Goal: Task Accomplishment & Management: Complete application form

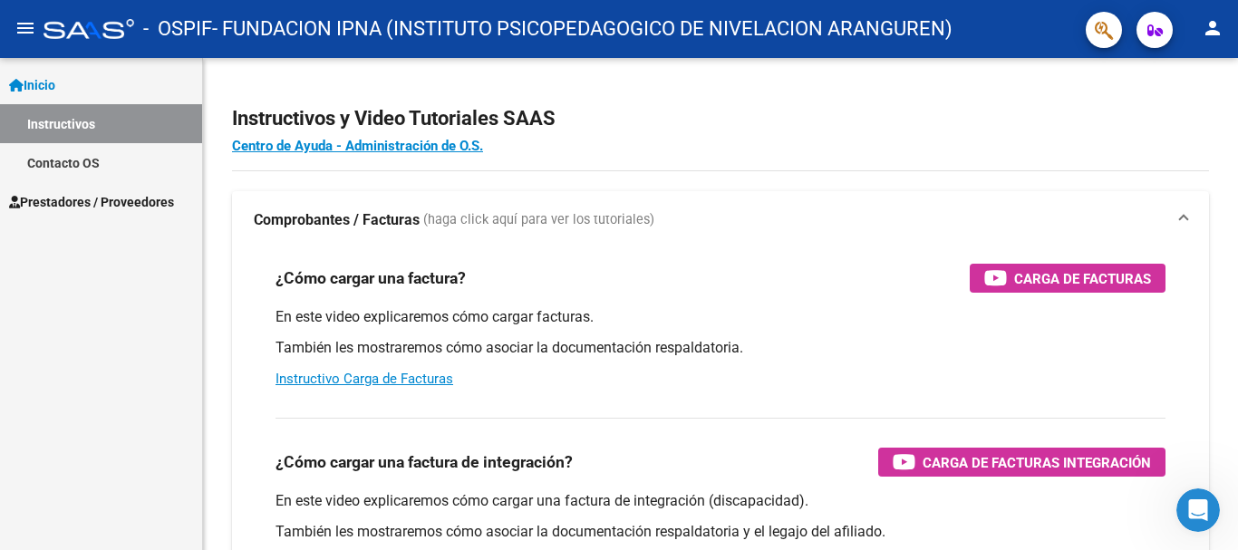
click at [72, 199] on span "Prestadores / Proveedores" at bounding box center [91, 202] width 165 height 20
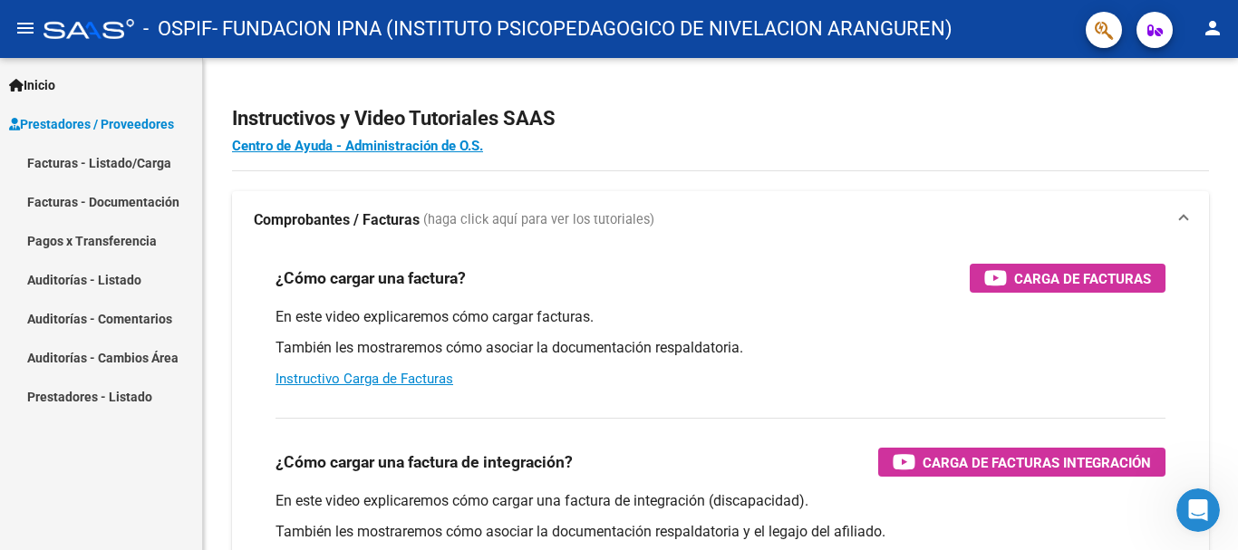
click at [92, 164] on link "Facturas - Listado/Carga" at bounding box center [101, 162] width 202 height 39
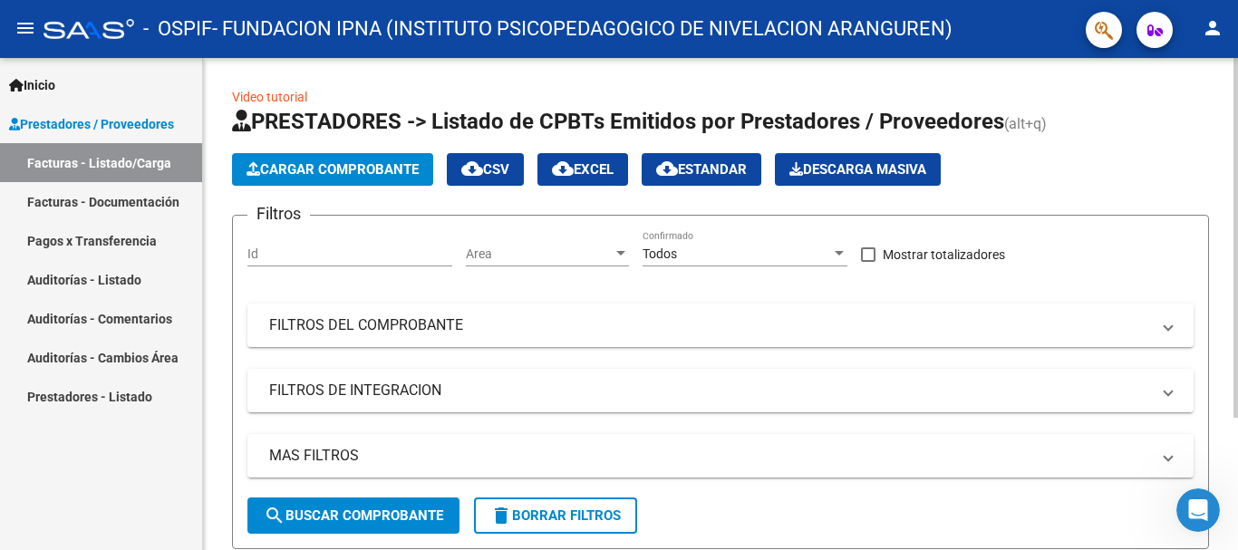
click at [338, 169] on span "Cargar Comprobante" at bounding box center [332, 169] width 172 height 16
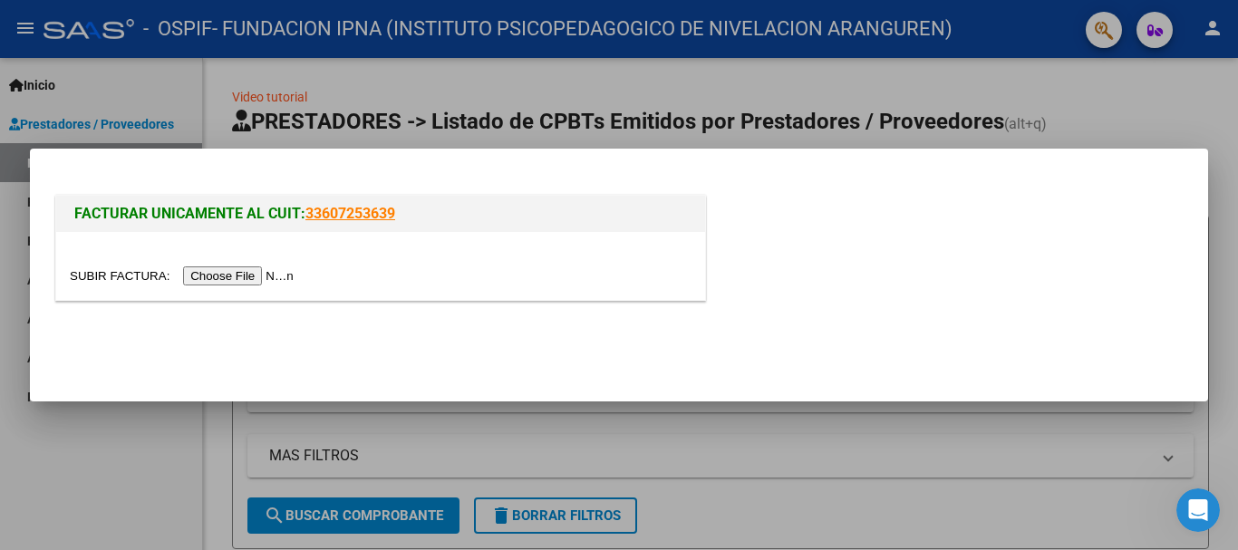
click at [252, 273] on input "file" at bounding box center [184, 275] width 229 height 19
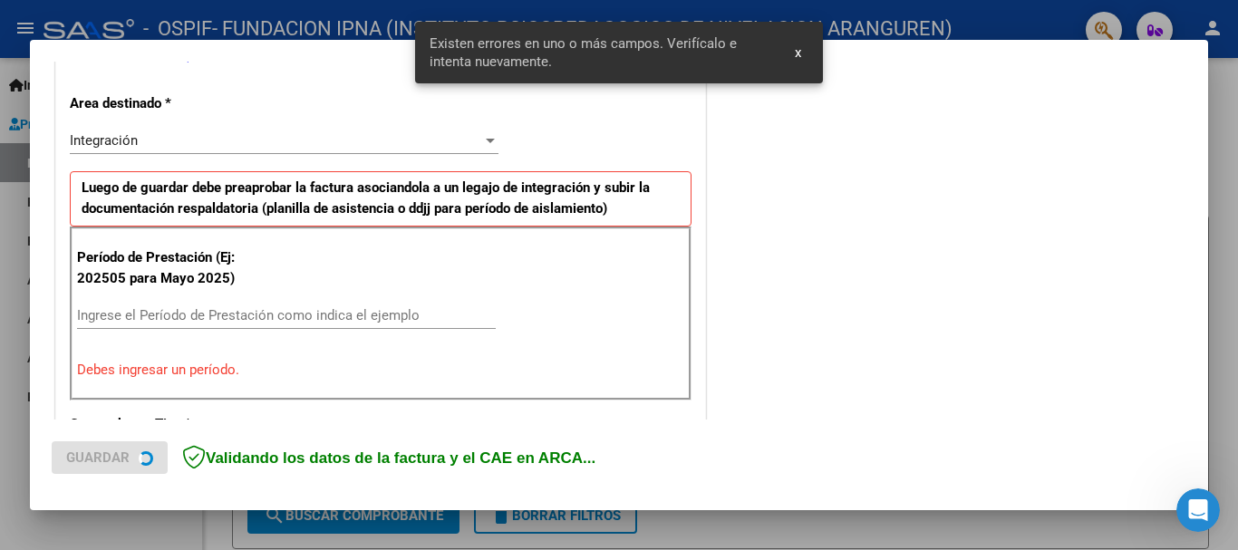
scroll to position [419, 0]
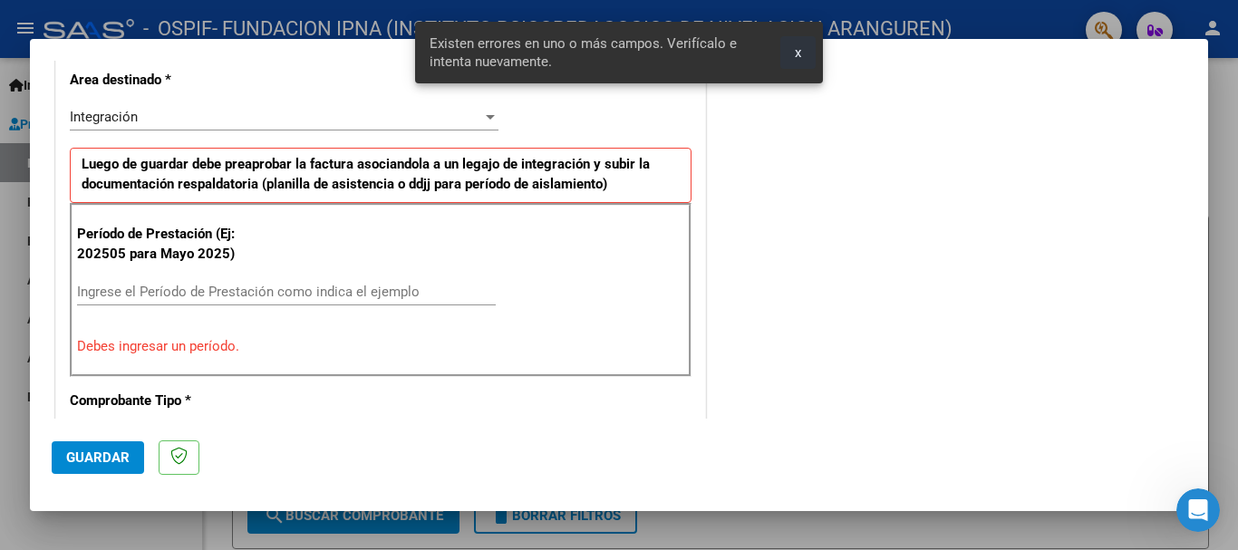
click at [796, 55] on span "x" at bounding box center [798, 52] width 6 height 16
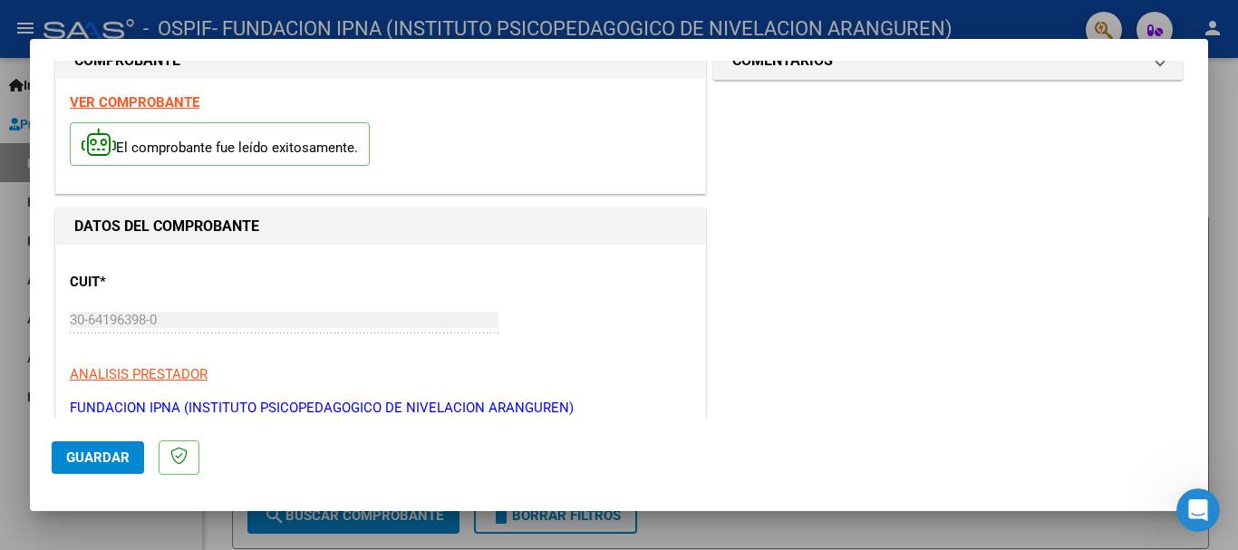
scroll to position [0, 0]
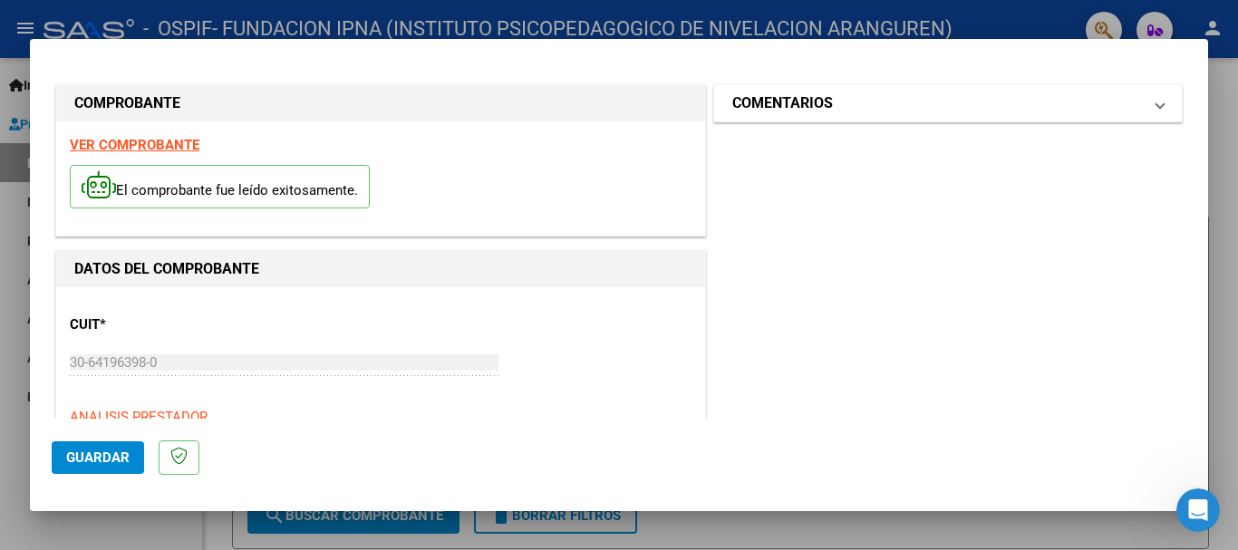
click at [826, 107] on mat-panel-title "COMENTARIOS" at bounding box center [937, 103] width 410 height 22
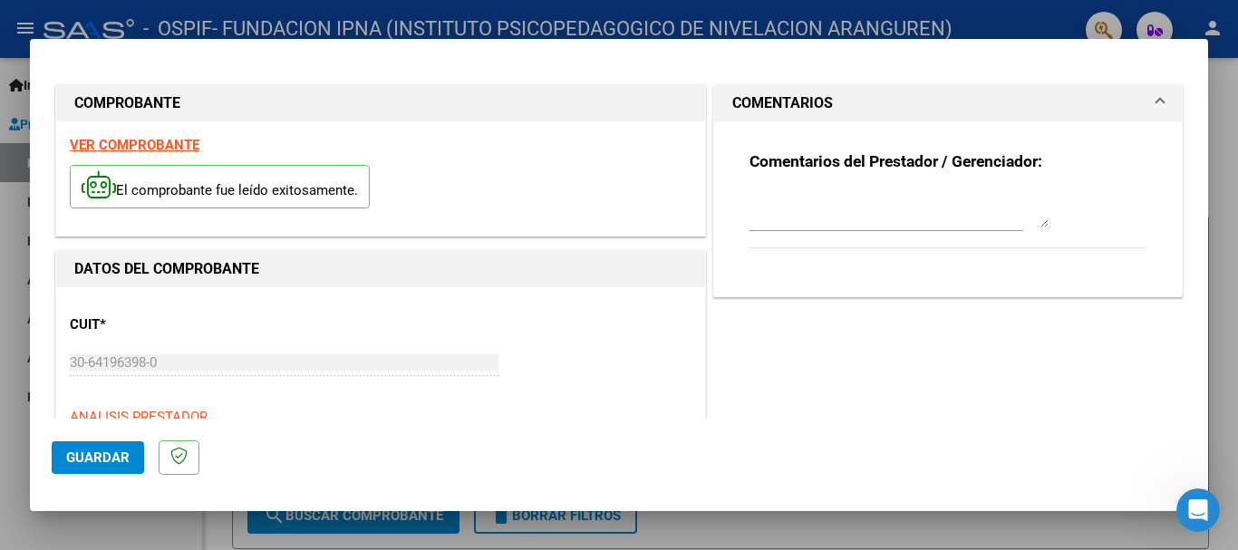
click at [826, 107] on mat-panel-title "COMENTARIOS" at bounding box center [937, 103] width 410 height 22
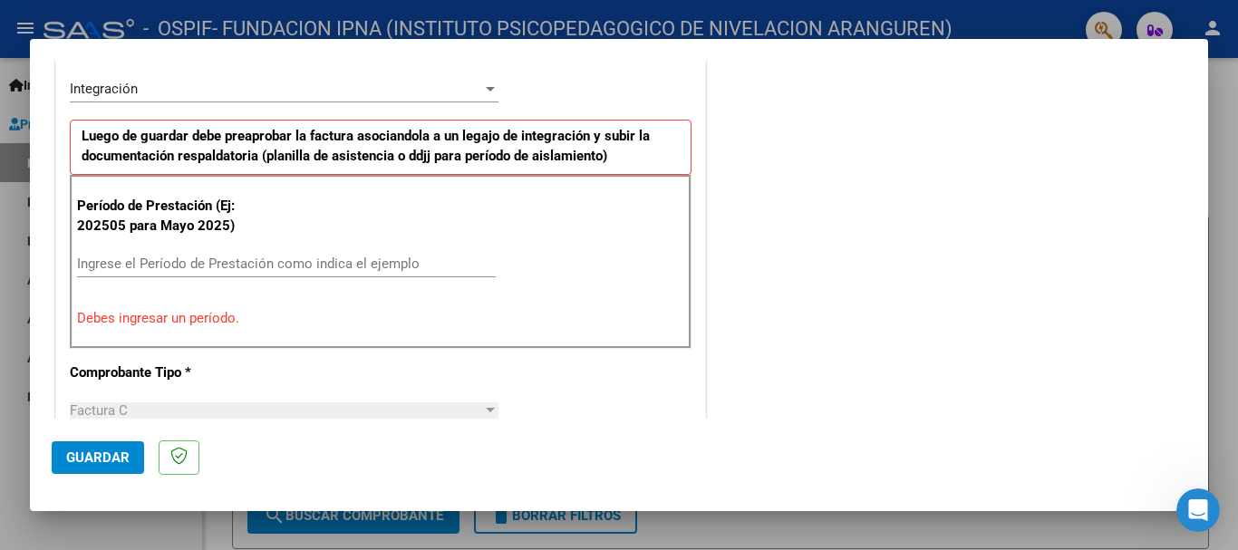
scroll to position [453, 0]
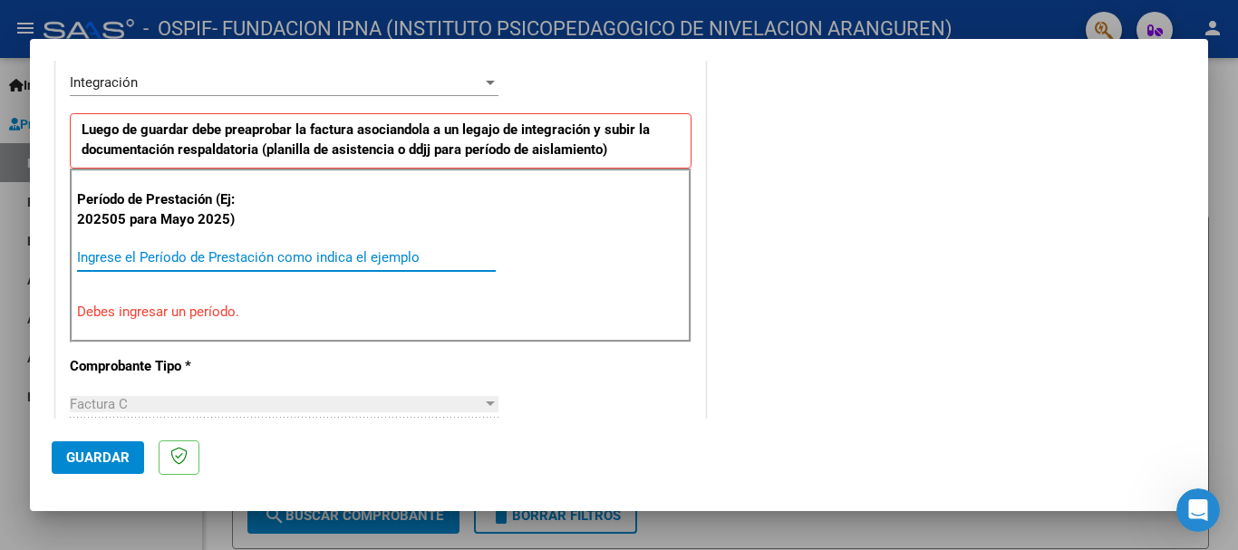
click at [142, 250] on input "Ingrese el Período de Prestación como indica el ejemplo" at bounding box center [286, 257] width 419 height 16
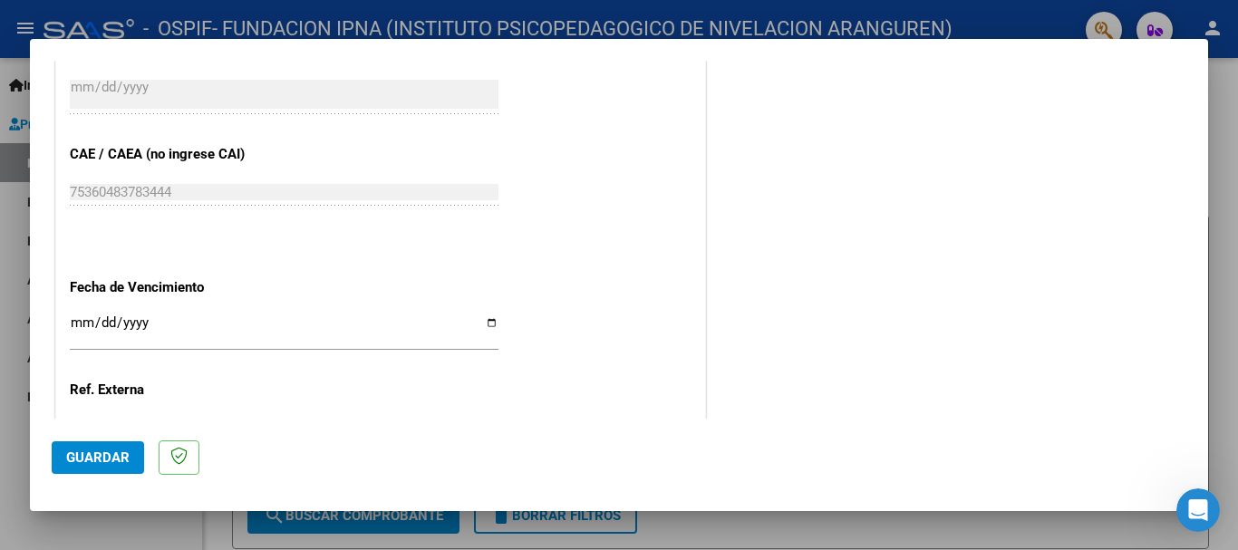
scroll to position [1237, 0]
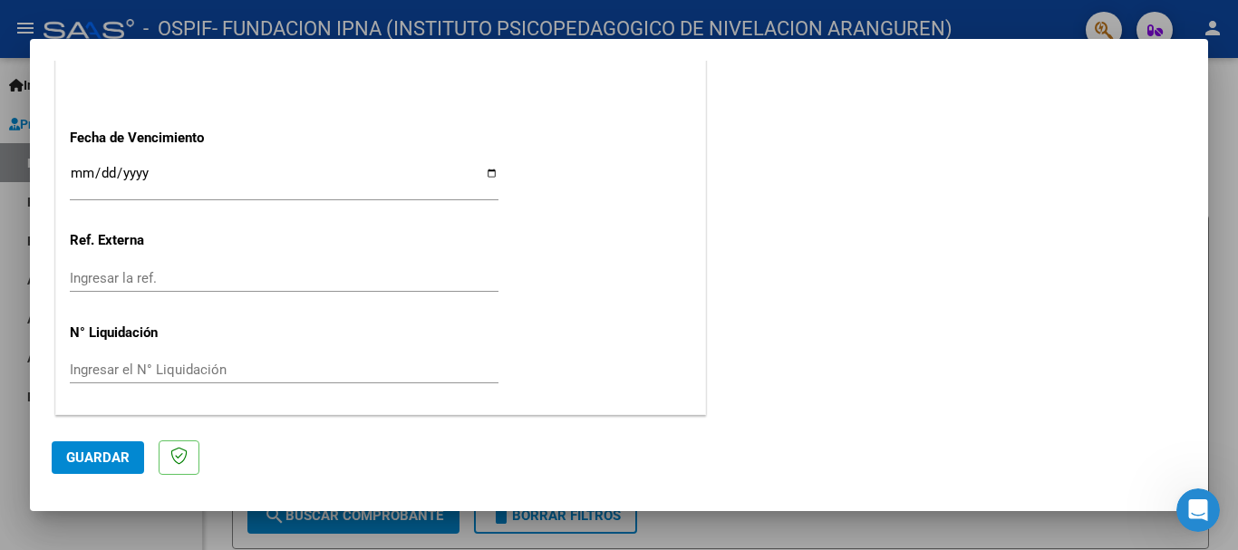
type input "202508"
click at [88, 463] on span "Guardar" at bounding box center [97, 457] width 63 height 16
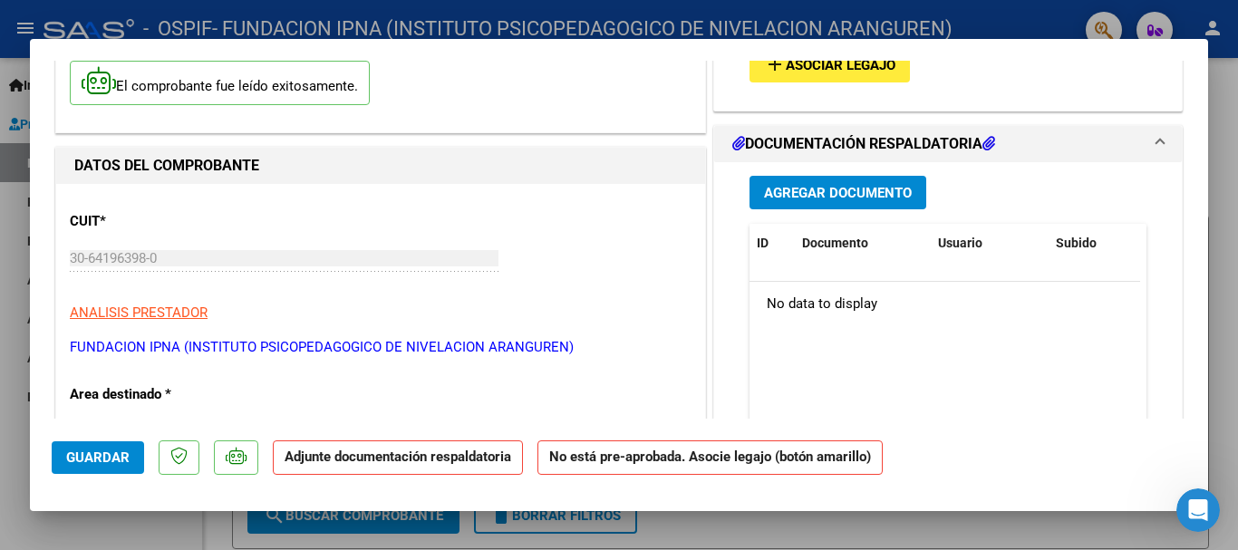
scroll to position [0, 0]
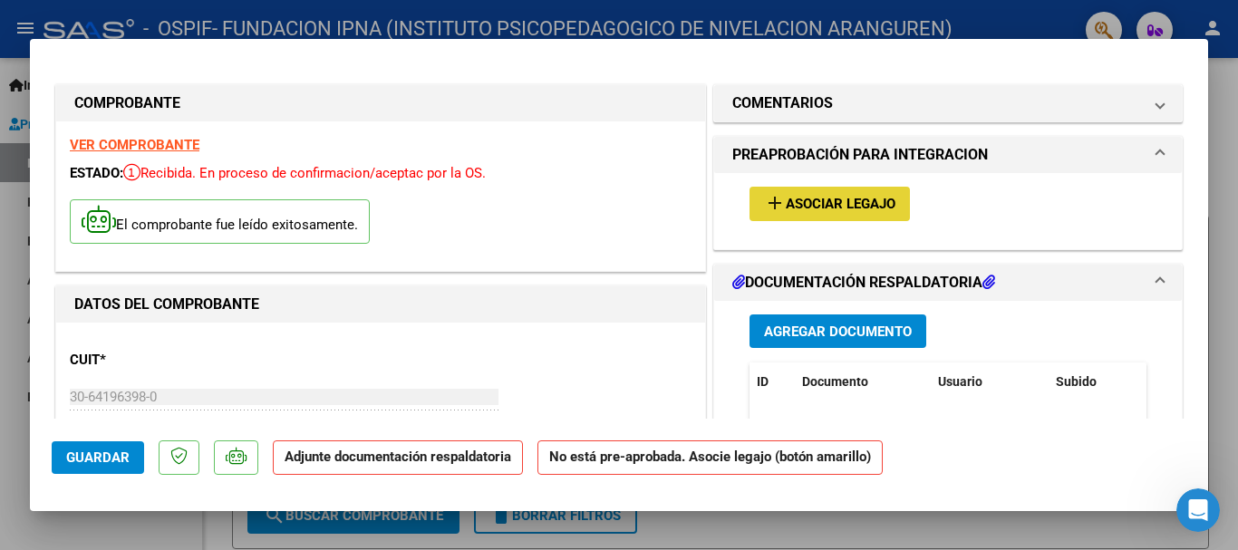
click at [823, 198] on span "Asociar Legajo" at bounding box center [841, 205] width 110 height 16
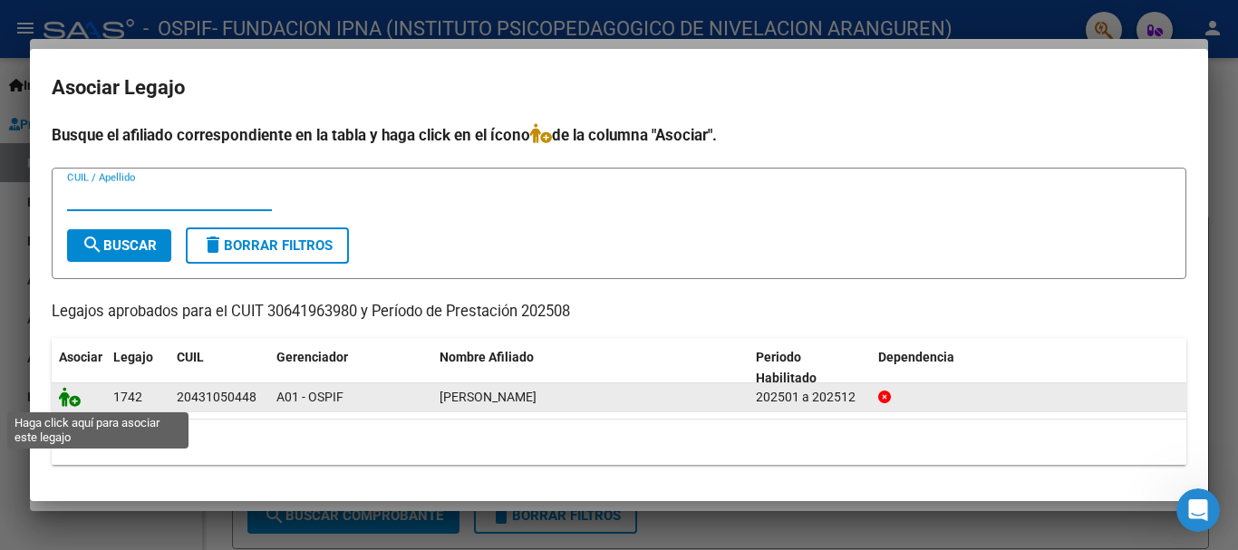
click at [66, 406] on icon at bounding box center [70, 397] width 22 height 20
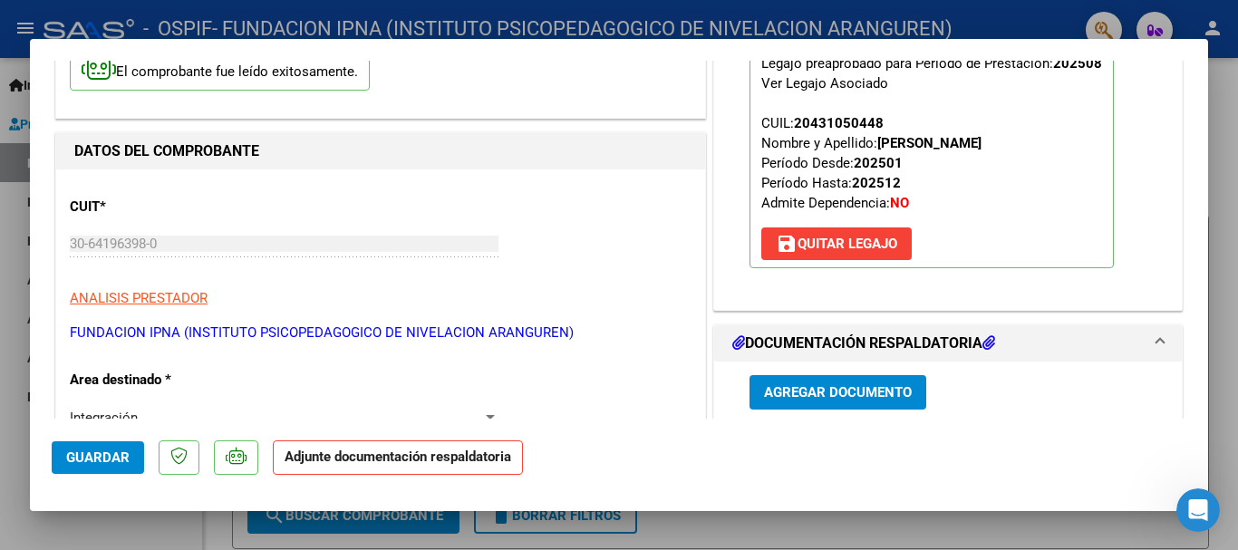
scroll to position [453, 0]
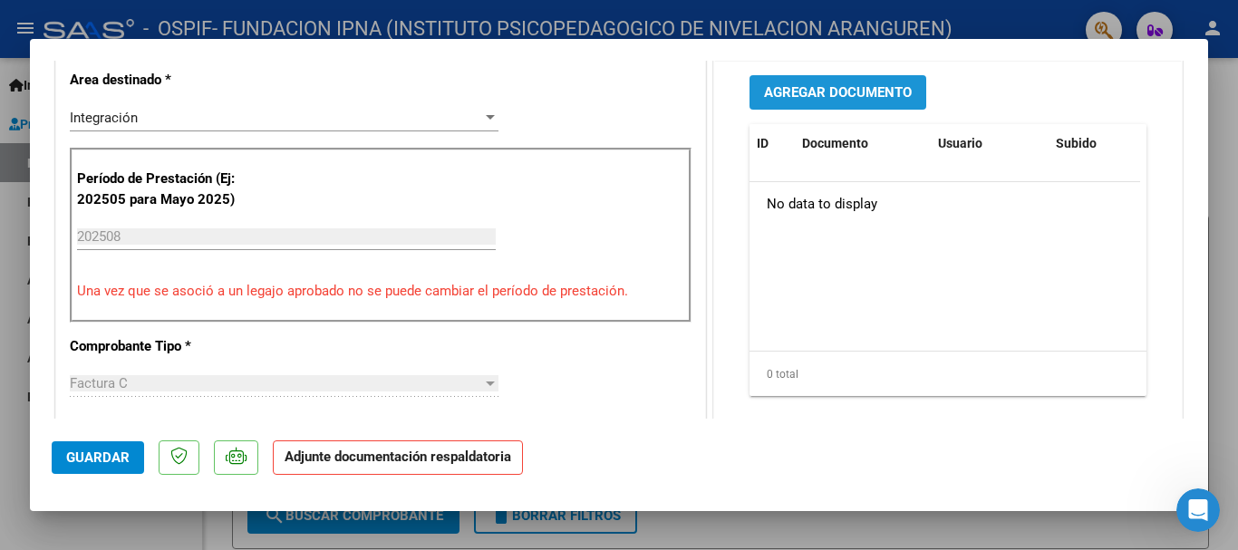
click at [816, 94] on span "Agregar Documento" at bounding box center [838, 93] width 148 height 16
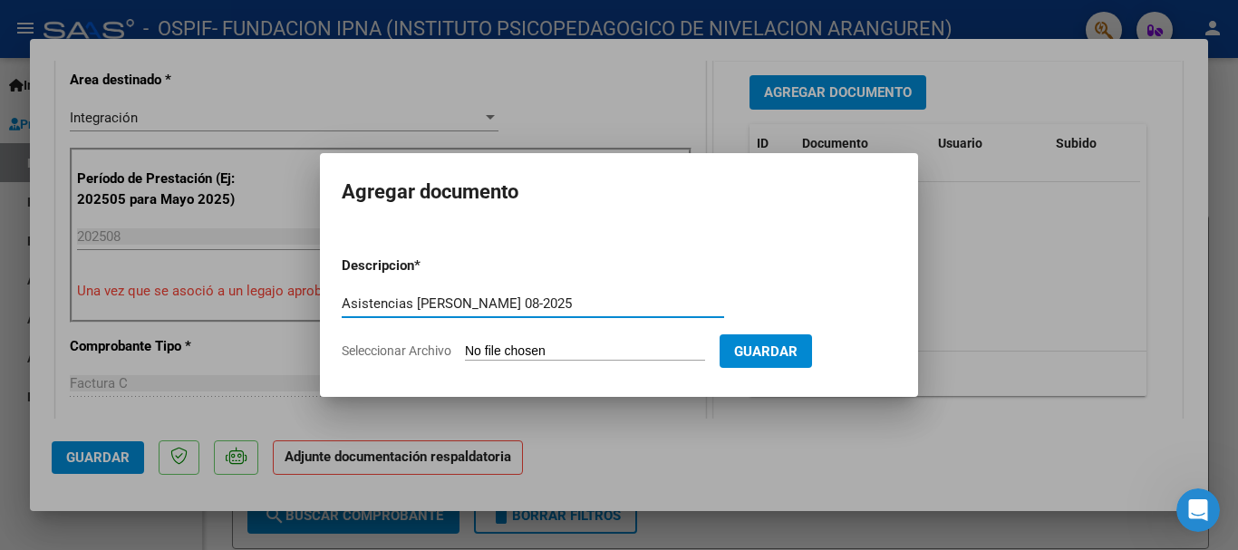
type input "Asistencias [PERSON_NAME] 08-2025"
click at [553, 342] on form "Descripcion * Asistencias [PERSON_NAME] 08-2025 Escriba aquí una descripcion Se…" at bounding box center [619, 308] width 555 height 132
click at [478, 348] on input "Seleccionar Archivo" at bounding box center [585, 351] width 240 height 17
type input "C:\fakepath\Asistencias [PERSON_NAME] de 2025.pdf"
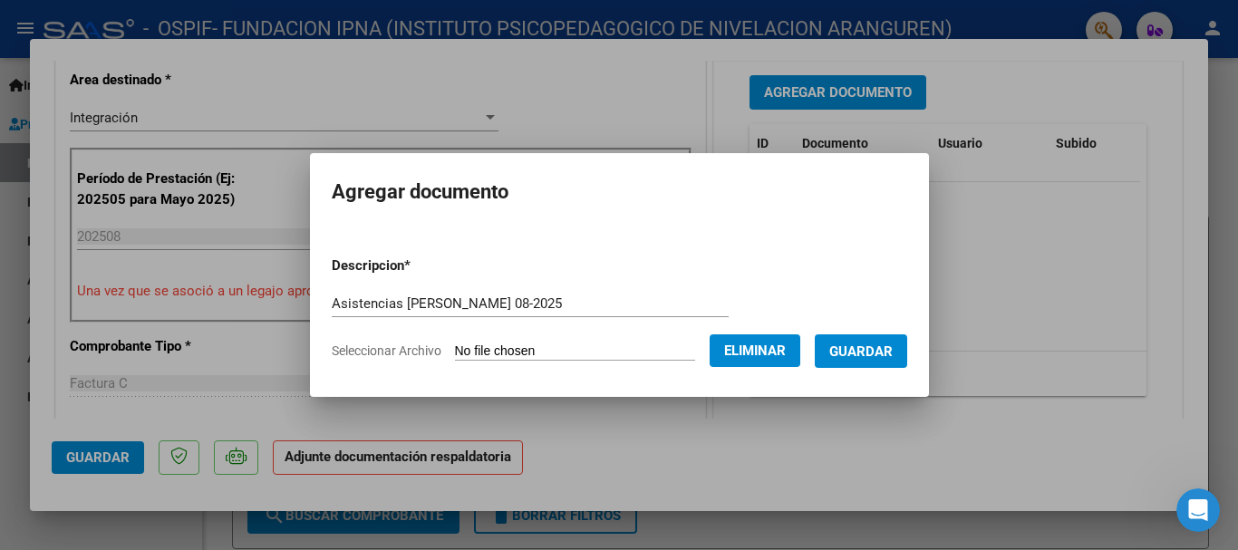
click at [888, 348] on span "Guardar" at bounding box center [860, 351] width 63 height 16
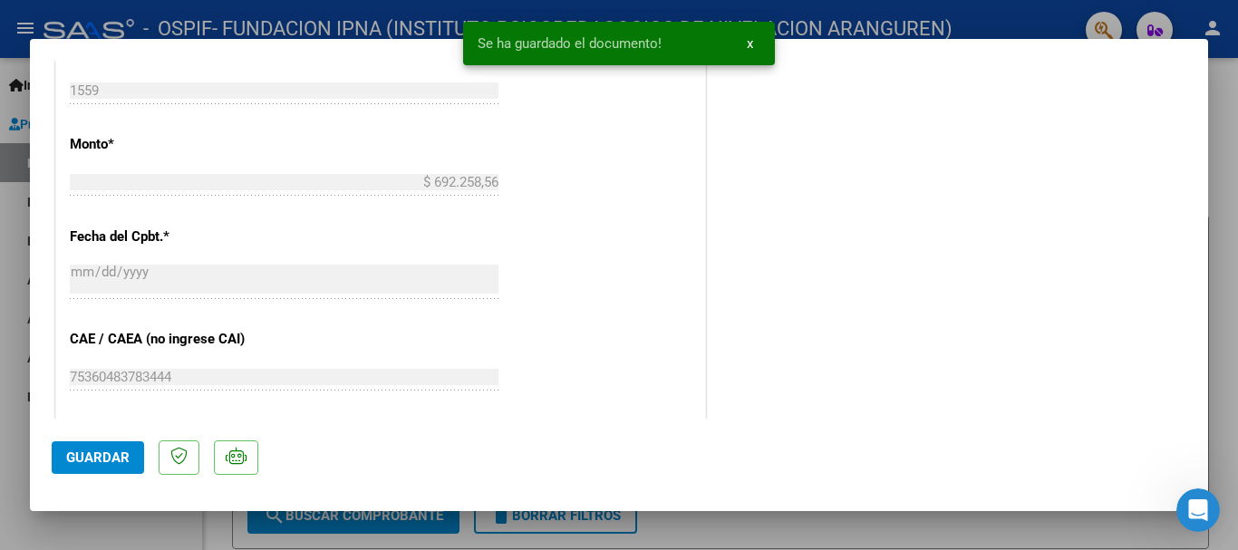
scroll to position [997, 0]
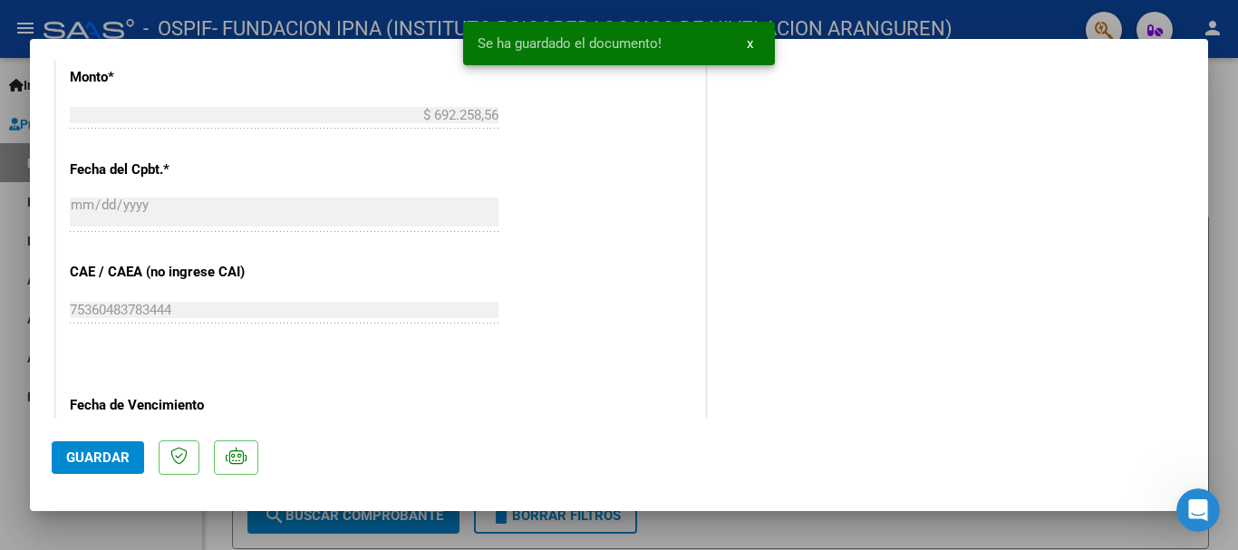
click at [69, 462] on span "Guardar" at bounding box center [97, 457] width 63 height 16
click at [739, 527] on div at bounding box center [619, 275] width 1238 height 550
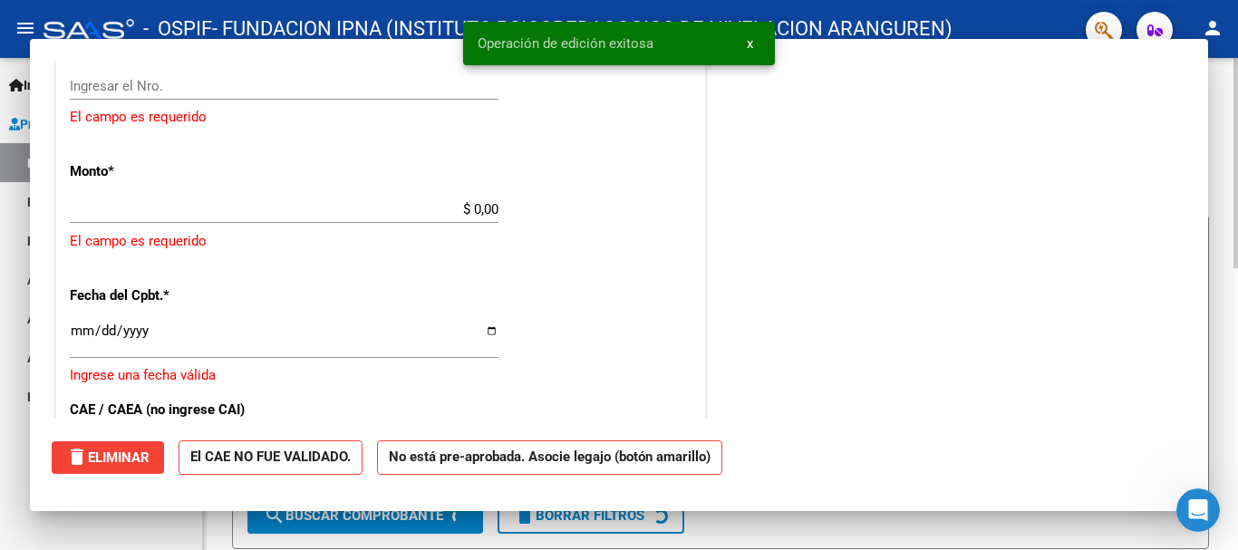
scroll to position [0, 0]
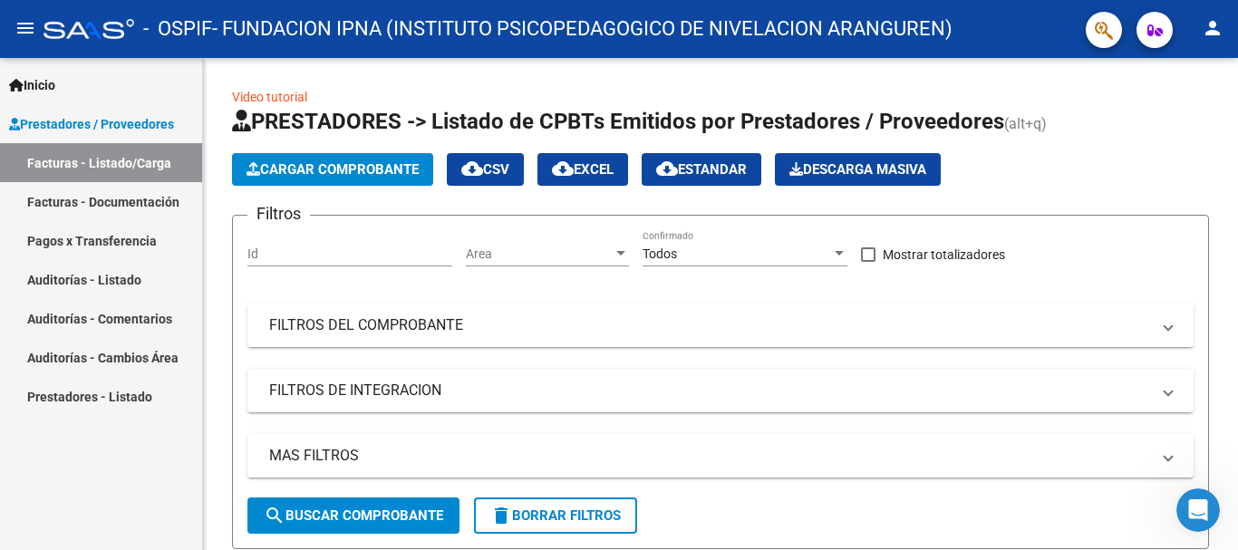
click at [94, 200] on link "Facturas - Documentación" at bounding box center [101, 201] width 202 height 39
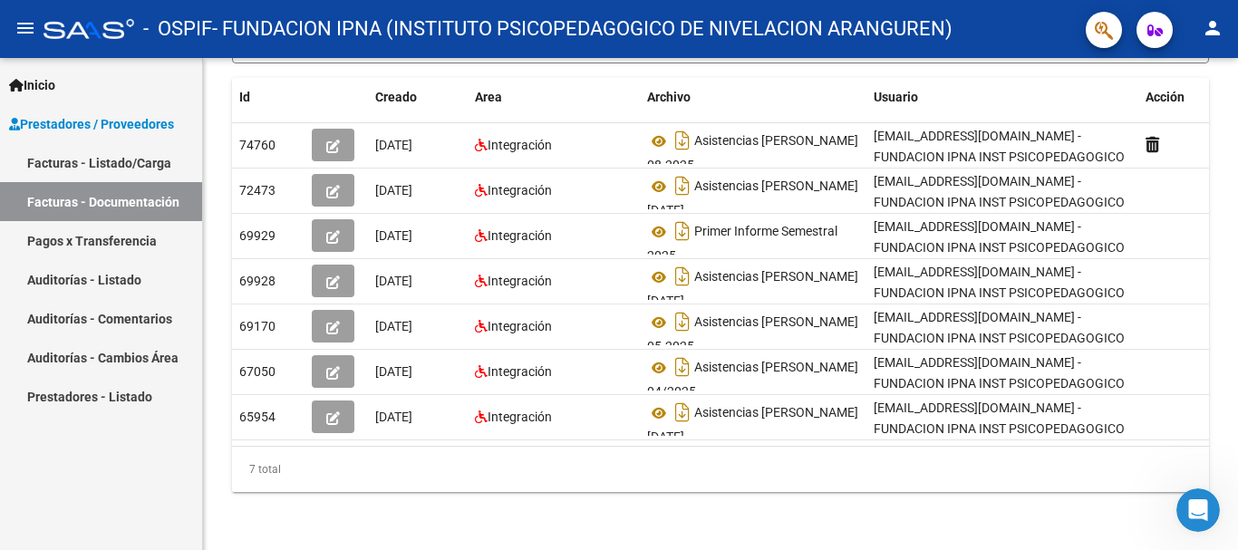
click at [1219, 25] on mat-icon "person" at bounding box center [1213, 28] width 22 height 22
click at [1173, 120] on button "exit_to_app Salir" at bounding box center [1175, 119] width 111 height 43
